Goal: Navigation & Orientation: Find specific page/section

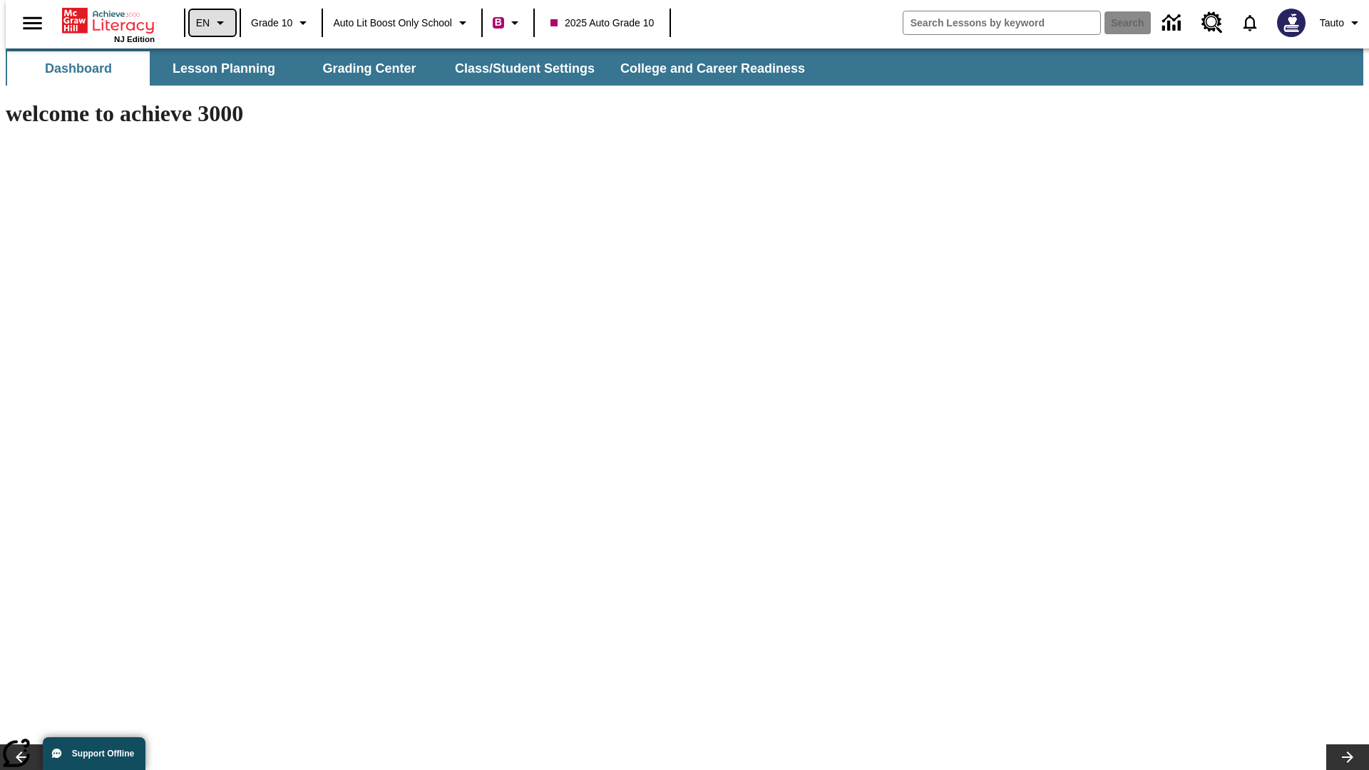
click at [212, 23] on icon "Language: EN, Select a language" at bounding box center [220, 22] width 17 height 17
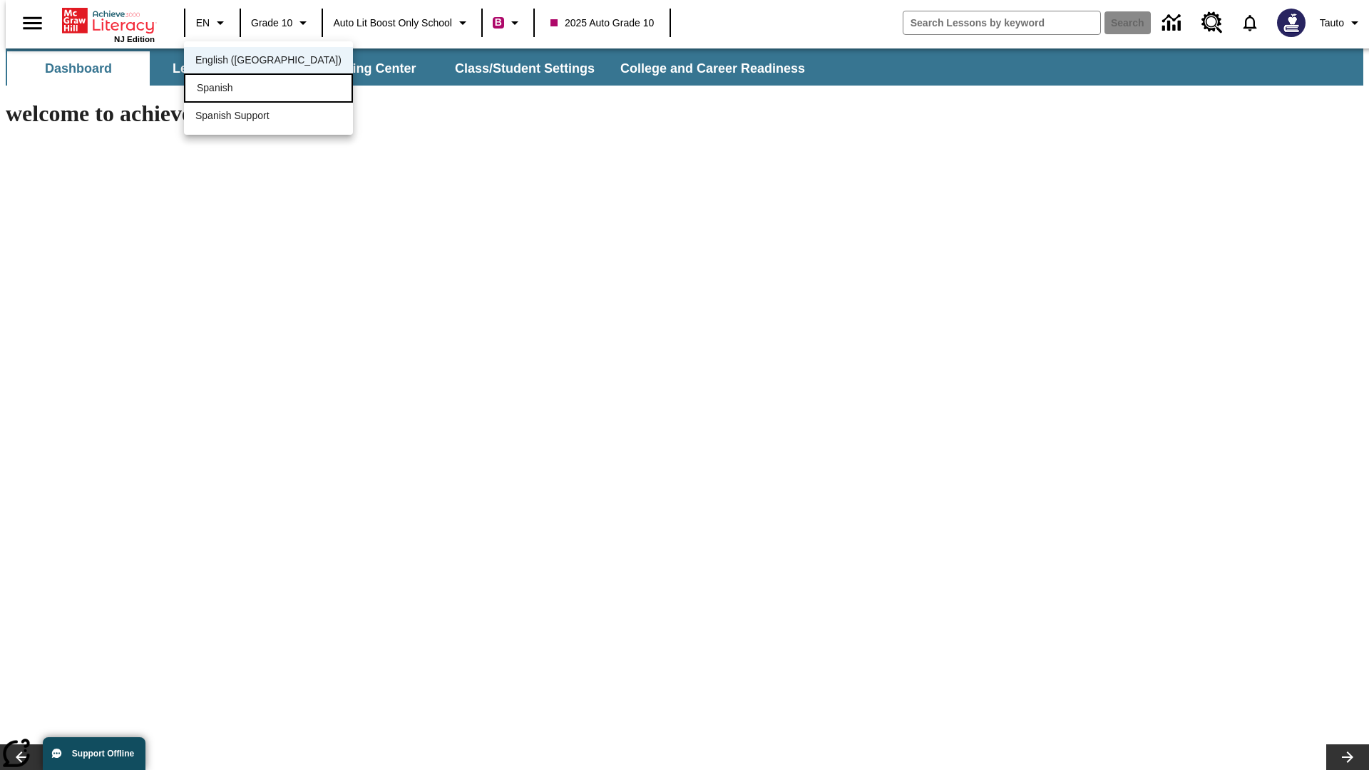
click at [237, 89] on div "Spanish" at bounding box center [268, 87] width 169 height 29
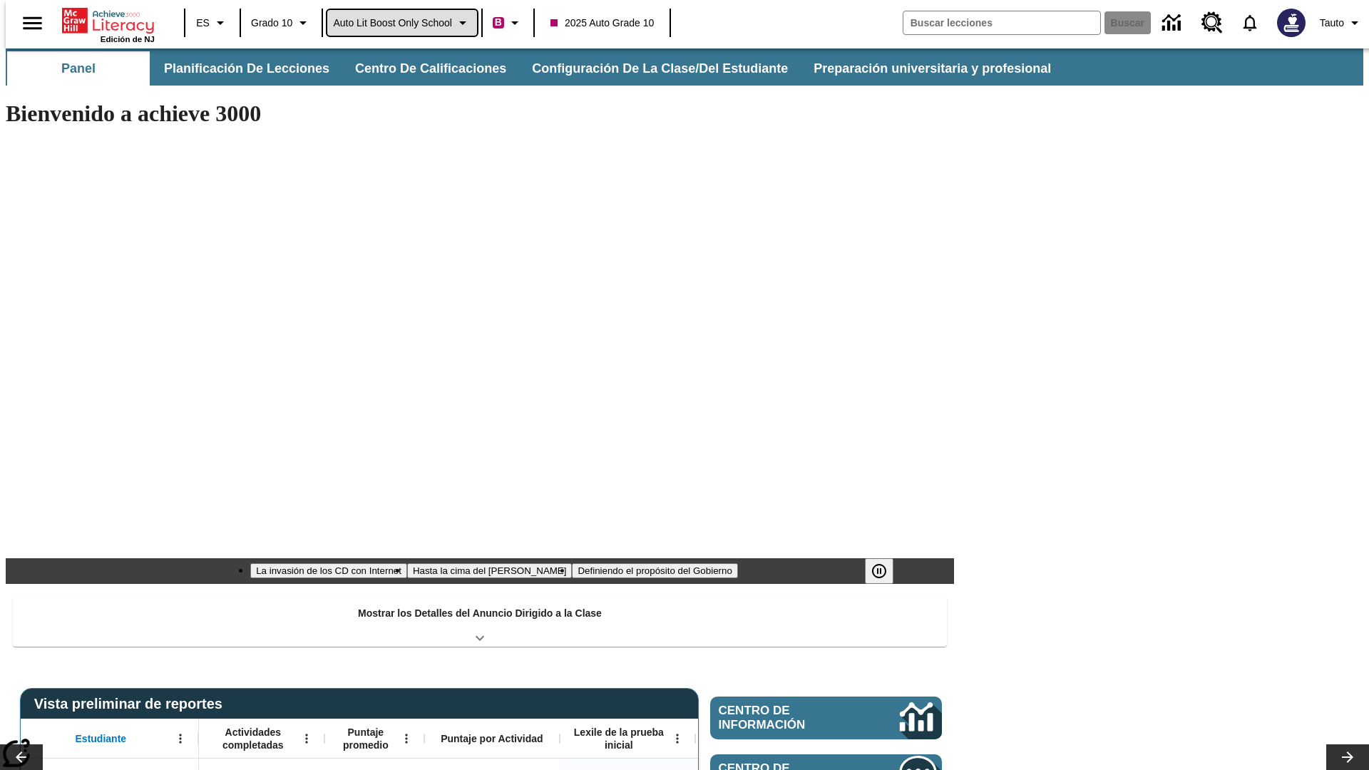
click at [402, 23] on span "Auto Lit Boost only School" at bounding box center [392, 23] width 119 height 15
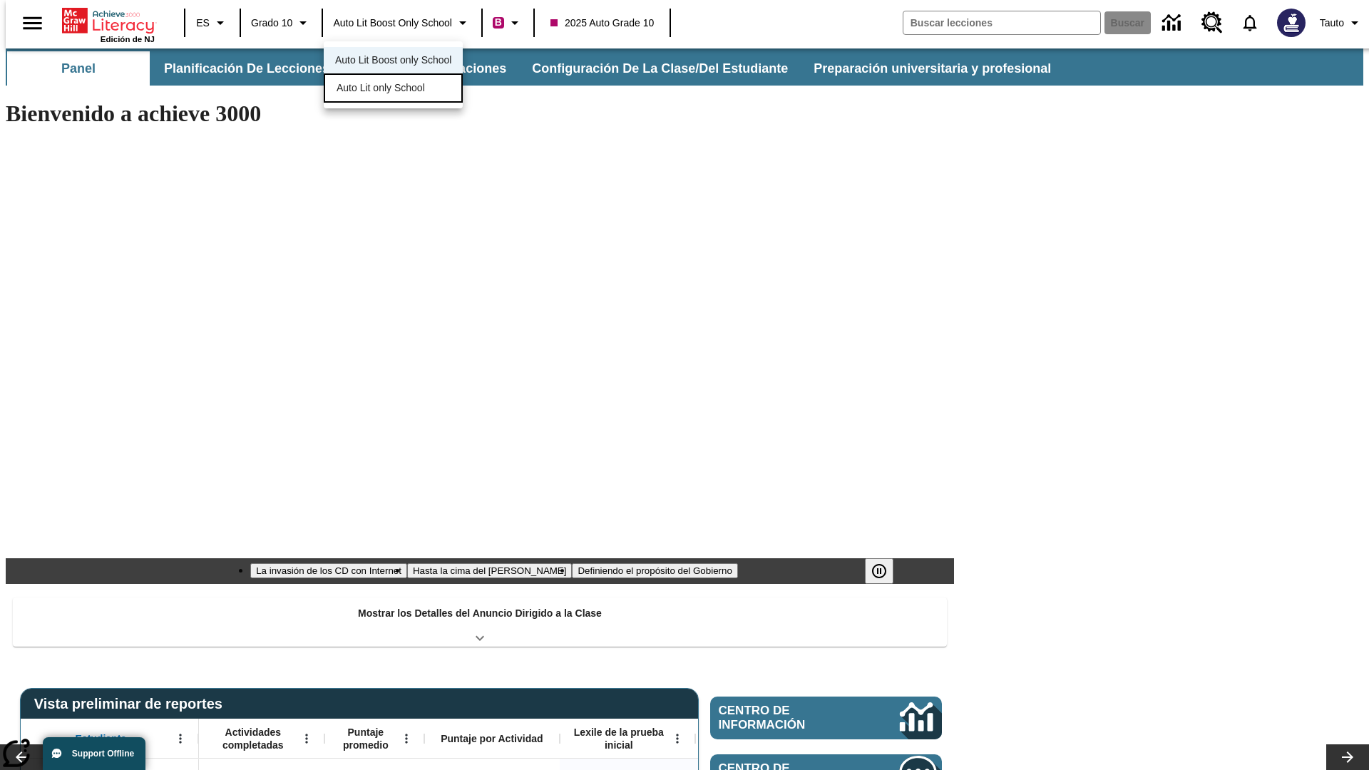
click at [382, 89] on span "Auto Lit only School" at bounding box center [381, 88] width 88 height 15
